Goal: Find contact information: Obtain details needed to contact an individual or organization

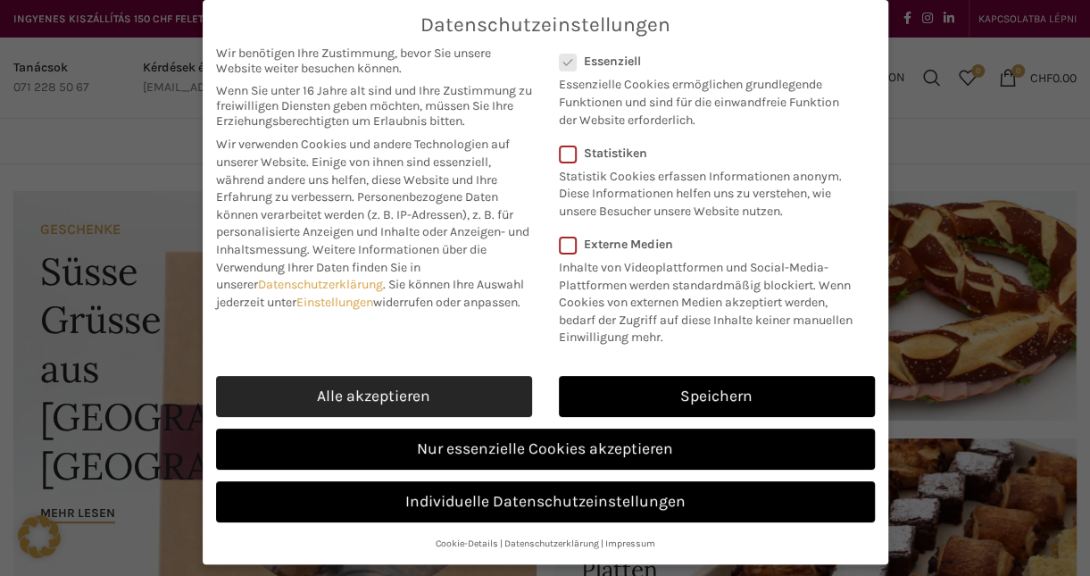
click at [478, 387] on link "Alle akzeptieren" at bounding box center [374, 396] width 316 height 41
checkbox input "true"
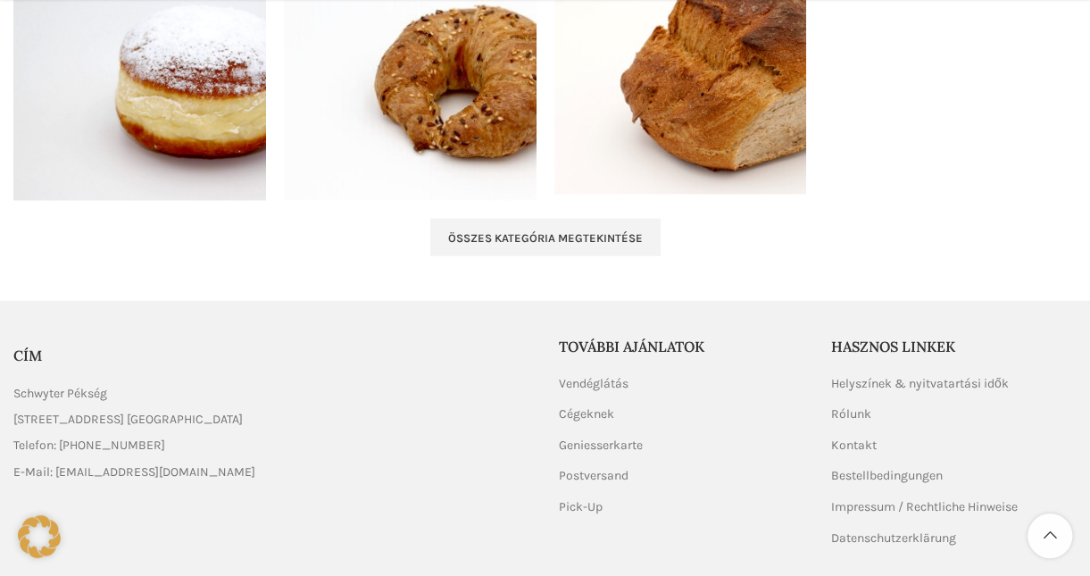
scroll to position [2041, 0]
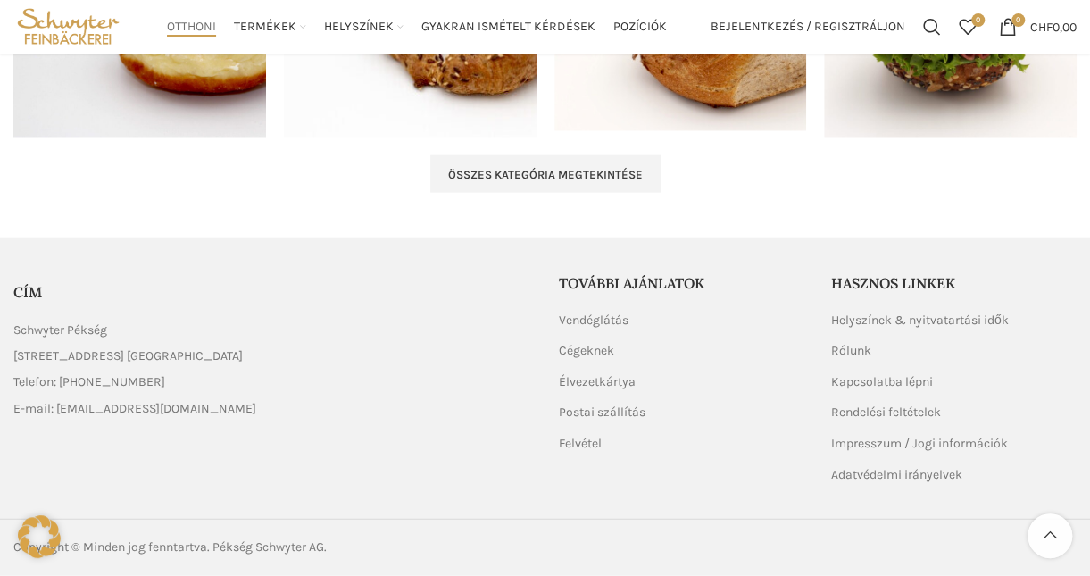
drag, startPoint x: 54, startPoint y: 410, endPoint x: 72, endPoint y: 410, distance: 17.9
click at [60, 406] on link "List item link" at bounding box center [272, 409] width 519 height 20
drag, startPoint x: 60, startPoint y: 405, endPoint x: 84, endPoint y: 409, distance: 24.4
click at [84, 409] on link "List item link" at bounding box center [272, 409] width 519 height 20
click at [71, 404] on link "List item link" at bounding box center [272, 409] width 519 height 20
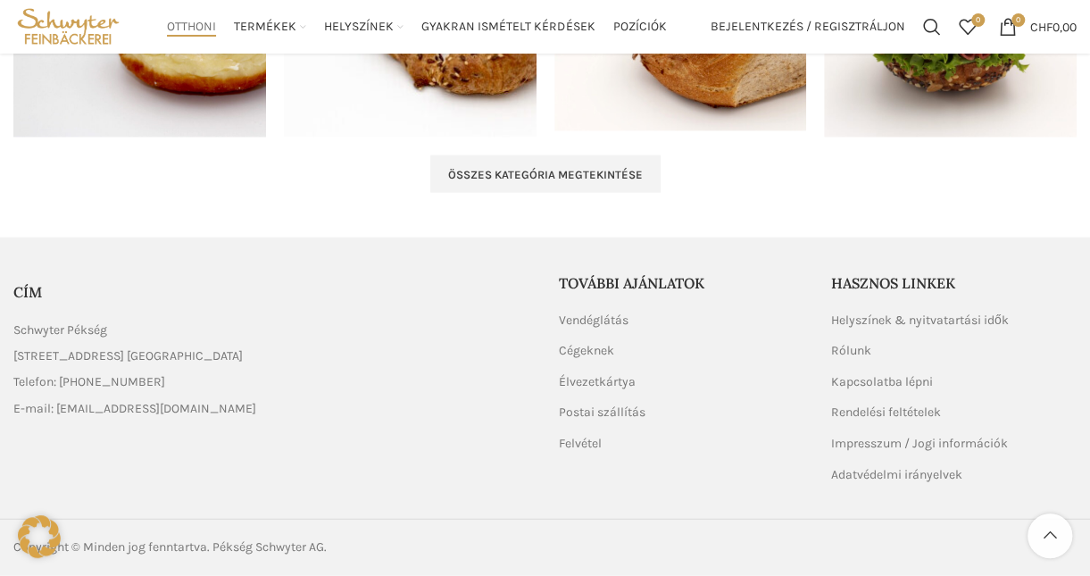
drag, startPoint x: 63, startPoint y: 403, endPoint x: 101, endPoint y: 408, distance: 37.9
click at [101, 408] on link "List item link" at bounding box center [272, 409] width 519 height 20
click at [60, 408] on link "List item link" at bounding box center [272, 409] width 519 height 20
drag, startPoint x: 258, startPoint y: 436, endPoint x: 227, endPoint y: 428, distance: 32.0
click at [258, 436] on div "CÍM Schwyter Pékség [STREET_ADDRESS] [GEOGRAPHIC_DATA] Telefon: [PHONE_NUMBER] …" at bounding box center [272, 378] width 519 height 210
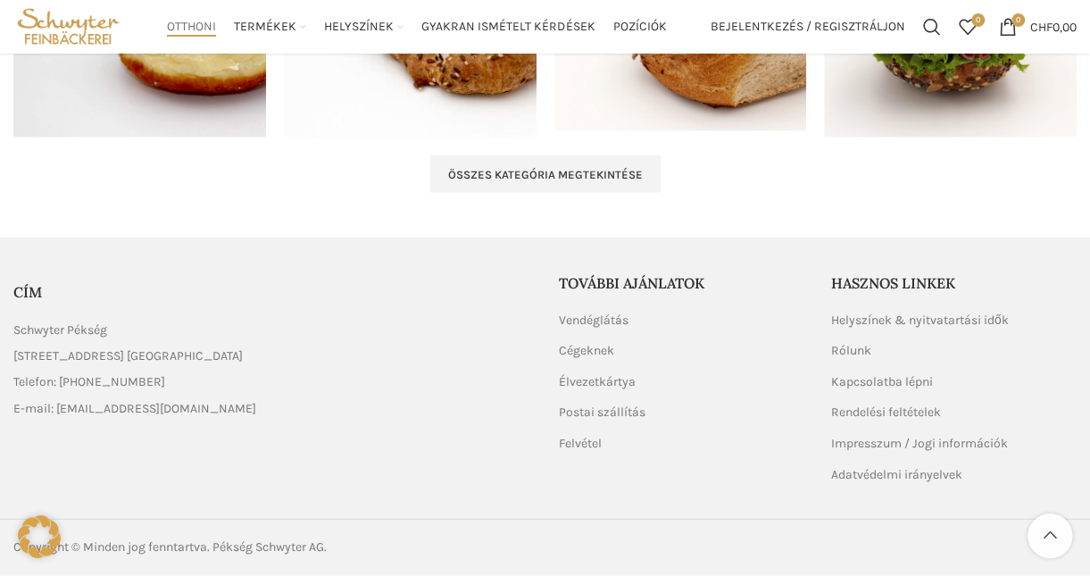
drag, startPoint x: 60, startPoint y: 410, endPoint x: 217, endPoint y: 404, distance: 157.2
drag, startPoint x: 217, startPoint y: 404, endPoint x: 187, endPoint y: 396, distance: 31.4
click at [212, 406] on link "List item link" at bounding box center [272, 409] width 519 height 20
drag, startPoint x: 220, startPoint y: 403, endPoint x: 212, endPoint y: 413, distance: 12.1
click at [213, 403] on link "List item link" at bounding box center [272, 409] width 519 height 20
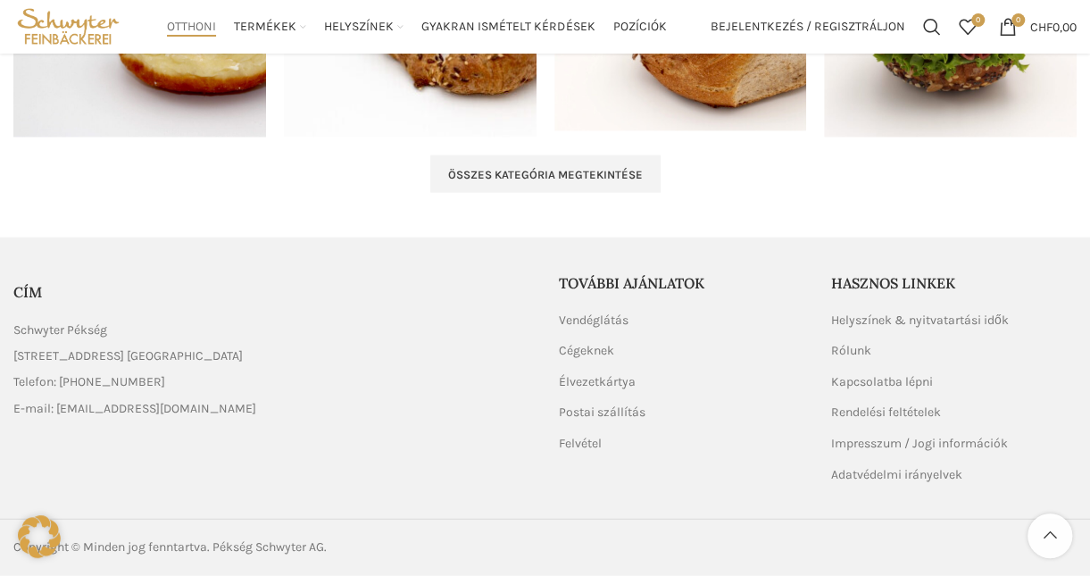
drag, startPoint x: 213, startPoint y: 403, endPoint x: 169, endPoint y: 406, distance: 44.7
click at [169, 406] on link "List item link" at bounding box center [272, 409] width 519 height 20
click at [222, 411] on link "List item link" at bounding box center [272, 409] width 519 height 20
drag, startPoint x: 218, startPoint y: 410, endPoint x: 112, endPoint y: 404, distance: 105.5
drag, startPoint x: 56, startPoint y: 407, endPoint x: 92, endPoint y: 408, distance: 35.7
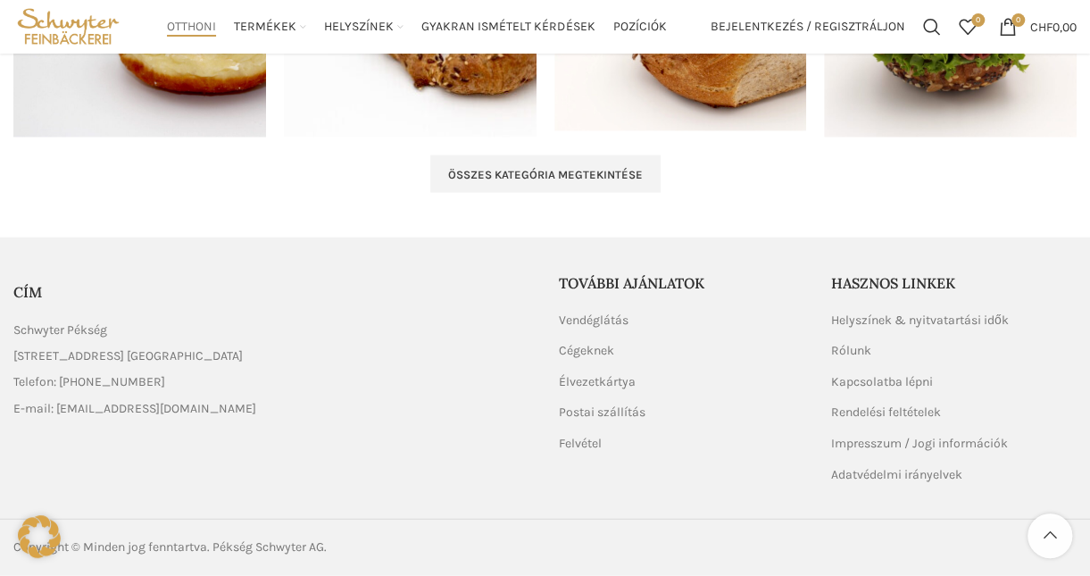
drag, startPoint x: 92, startPoint y: 408, endPoint x: 108, endPoint y: 408, distance: 16.1
drag, startPoint x: 108, startPoint y: 408, endPoint x: 271, endPoint y: 440, distance: 166.5
click at [271, 440] on div "CÍM Schwyter Pékség [STREET_ADDRESS] [GEOGRAPHIC_DATA] Telefon: [PHONE_NUMBER] …" at bounding box center [272, 378] width 519 height 210
